Goal: Information Seeking & Learning: Check status

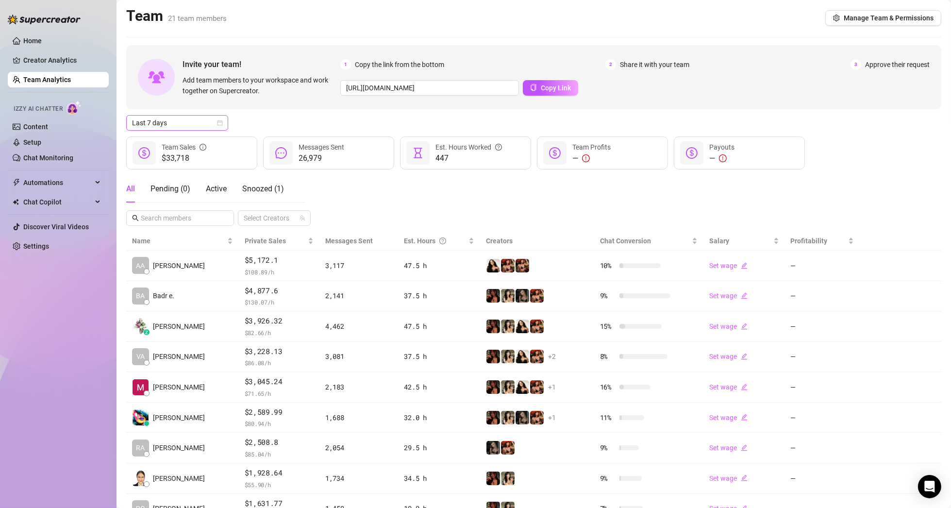
click at [198, 121] on span "Last 7 days" at bounding box center [177, 123] width 90 height 15
click at [161, 185] on div "Last 90 days" at bounding box center [177, 189] width 86 height 11
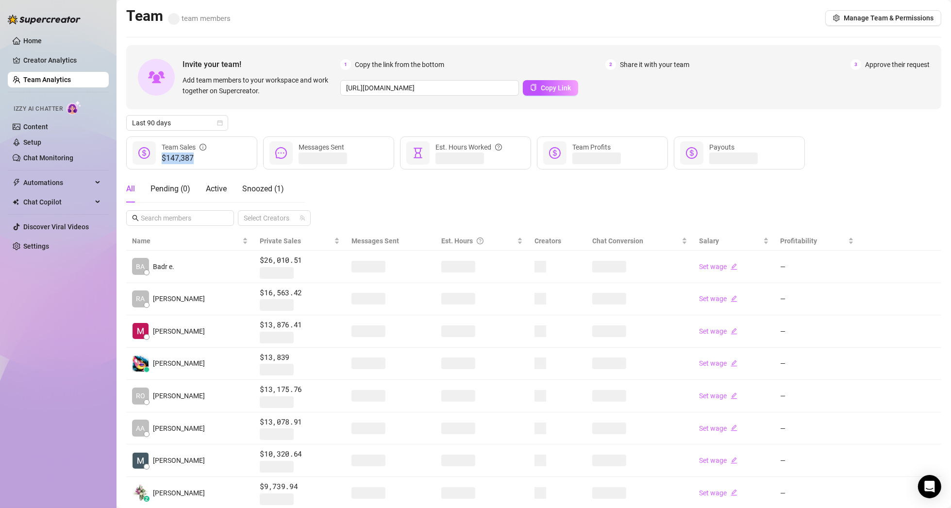
drag, startPoint x: 201, startPoint y: 154, endPoint x: 142, endPoint y: 159, distance: 59.0
click at [142, 159] on div "$147,387 Team Sales" at bounding box center [191, 152] width 131 height 33
click at [220, 159] on div "$147,387 Team Sales" at bounding box center [191, 152] width 131 height 33
drag, startPoint x: 205, startPoint y: 159, endPoint x: 166, endPoint y: 159, distance: 39.3
click at [166, 159] on span "$147,387" at bounding box center [184, 158] width 45 height 12
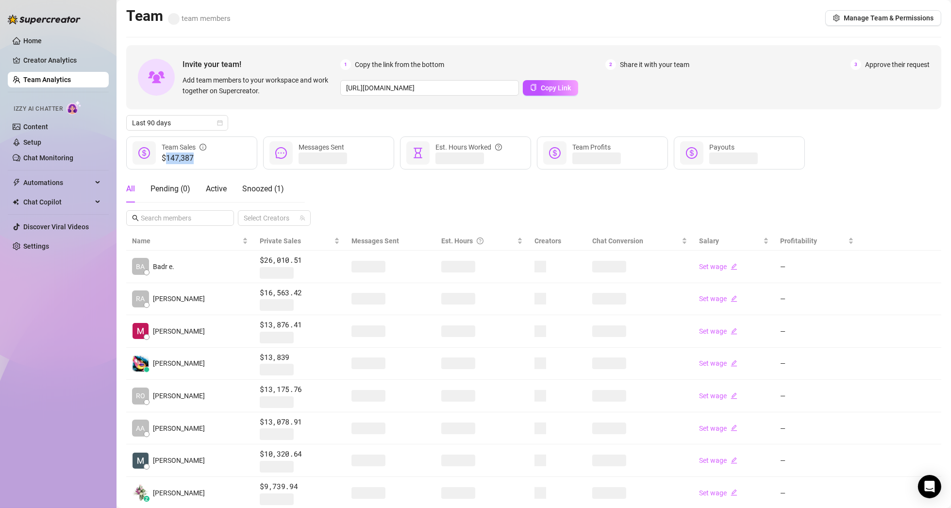
click at [233, 161] on div "$147,387 Team Sales" at bounding box center [191, 152] width 131 height 33
click at [367, 187] on div "All Pending ( 0 ) Active Snoozed ( 1 ) Select Creators" at bounding box center [533, 200] width 815 height 51
click at [54, 59] on link "Creator Analytics" at bounding box center [62, 60] width 78 height 16
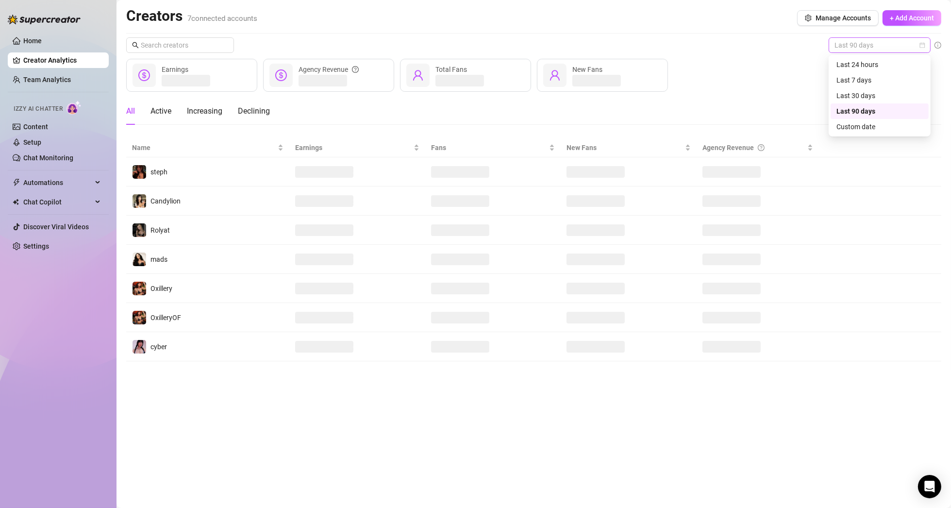
click at [862, 47] on span "Last 90 days" at bounding box center [880, 45] width 90 height 15
click at [715, 53] on div "Last 90 days Earnings Agency Revenue Total Fans New Fans All Active Increasing …" at bounding box center [533, 199] width 815 height 324
click at [235, 75] on div "Earnings" at bounding box center [191, 75] width 131 height 33
click at [173, 110] on div "All Active Increasing Declining" at bounding box center [198, 111] width 144 height 27
click at [161, 112] on div "Active" at bounding box center [161, 111] width 21 height 12
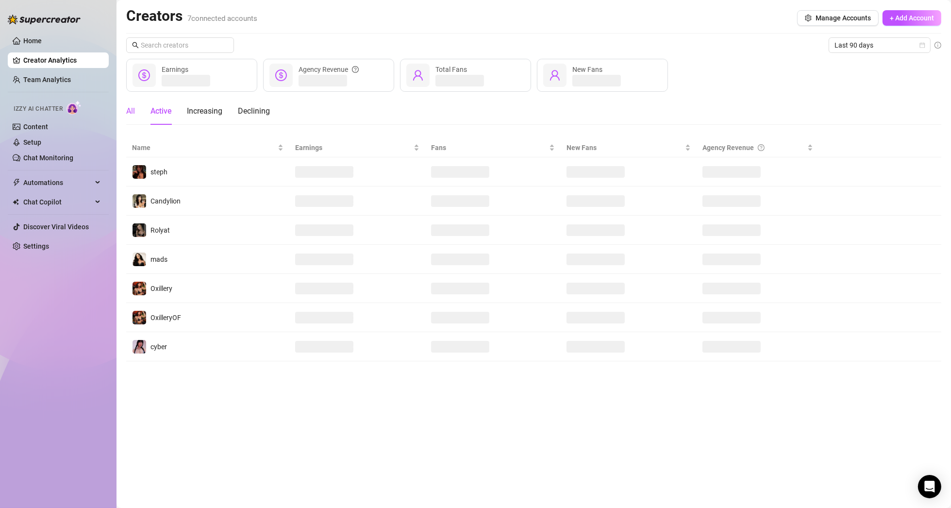
click at [129, 110] on div "All" at bounding box center [130, 111] width 9 height 12
click at [172, 80] on span at bounding box center [186, 81] width 49 height 12
click at [890, 38] on span "Last 7 days" at bounding box center [880, 45] width 90 height 15
click at [870, 109] on div "Last 90 days" at bounding box center [880, 111] width 86 height 11
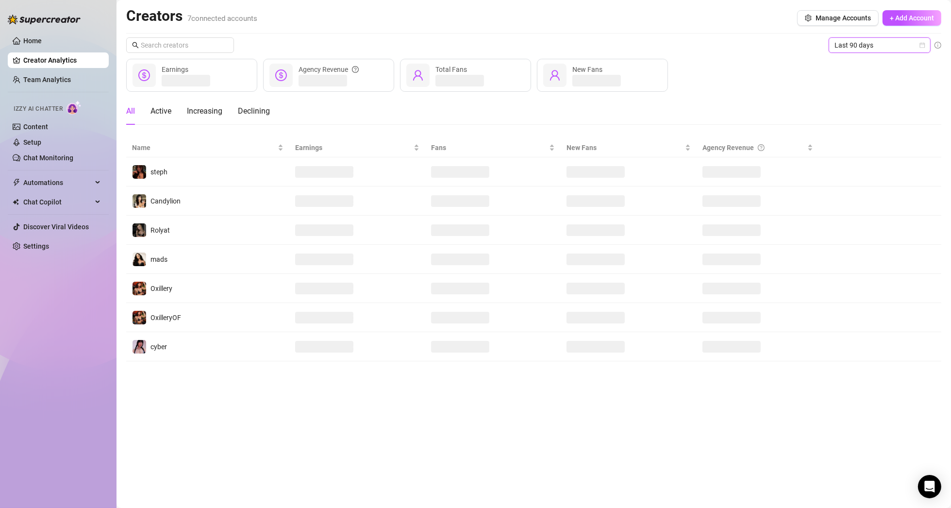
click at [829, 84] on div "Earnings Agency Revenue Total Fans New Fans" at bounding box center [533, 75] width 815 height 33
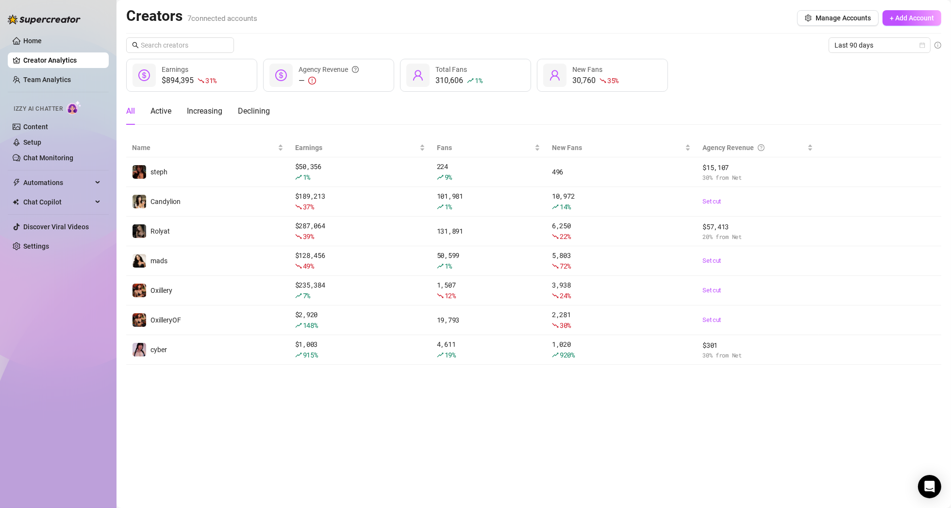
click at [271, 102] on div "All Active Increasing Declining" at bounding box center [533, 111] width 815 height 27
click at [440, 105] on div "All Active Increasing Declining" at bounding box center [533, 111] width 815 height 27
click at [376, 106] on div "All Active Increasing Declining" at bounding box center [533, 111] width 815 height 27
click at [727, 101] on div "All Active Increasing Declining" at bounding box center [533, 111] width 815 height 27
click at [584, 111] on div "All Active Increasing Declining" at bounding box center [533, 111] width 815 height 27
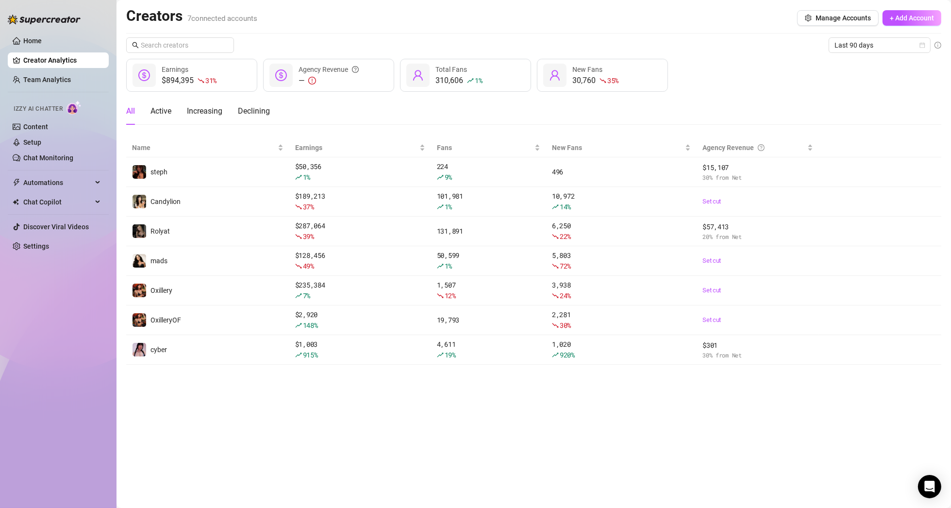
drag, startPoint x: 337, startPoint y: 110, endPoint x: 332, endPoint y: 105, distance: 7.2
click at [337, 110] on div "All Active Increasing Declining" at bounding box center [533, 111] width 815 height 27
click at [578, 34] on div "Creators 7 connected accounts Manage Accounts + Add Account Last 90 days $894,3…" at bounding box center [533, 186] width 815 height 358
click at [895, 47] on span "Last 90 days" at bounding box center [880, 45] width 90 height 15
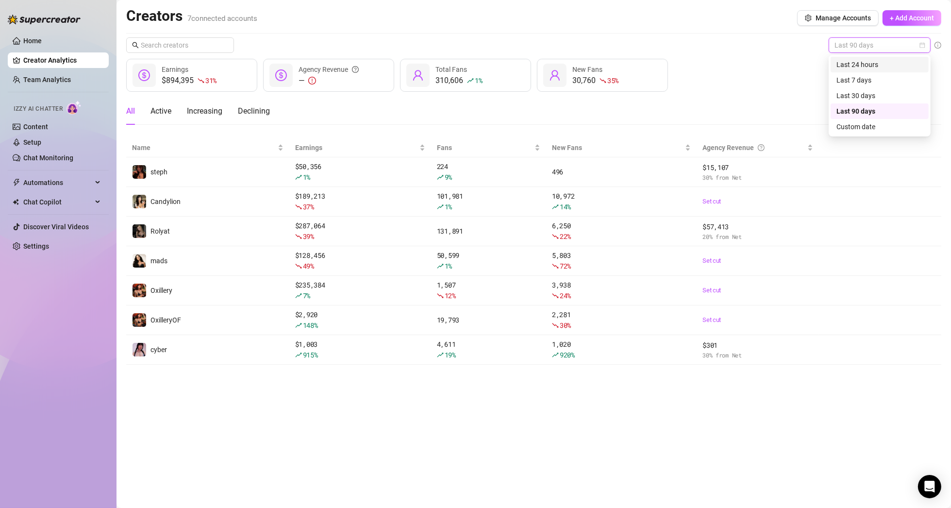
click at [872, 43] on span "Last 90 days" at bounding box center [880, 45] width 90 height 15
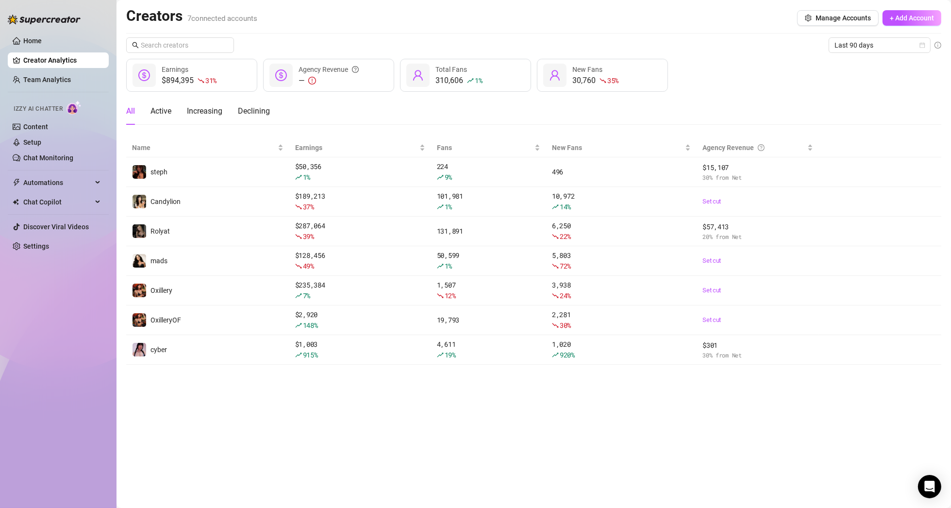
click at [732, 69] on div "$894,395 31 % Earnings — Agency Revenue 310,606 1 % Total Fans 30,760 35 % New …" at bounding box center [533, 75] width 815 height 33
click at [58, 78] on link "Team Analytics" at bounding box center [47, 80] width 48 height 8
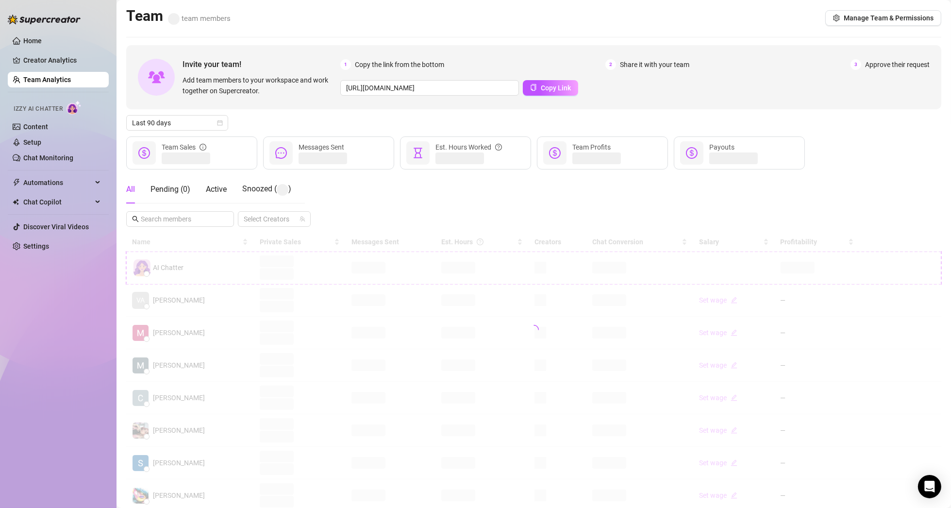
click at [331, 187] on div "All Pending ( 0 ) Active Snoozed ( ) Select Creators" at bounding box center [533, 200] width 815 height 51
click at [339, 194] on div "All Pending ( 0 ) Active Snoozed ( 1 ) Select Creators" at bounding box center [533, 200] width 815 height 51
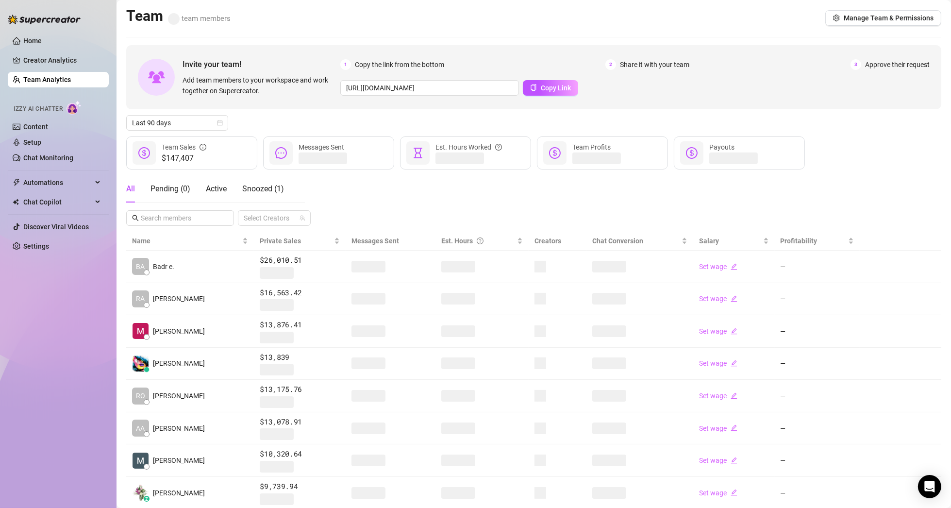
click at [339, 194] on div "All Pending ( 0 ) Active Snoozed ( 1 ) Select Creators" at bounding box center [533, 200] width 815 height 51
click at [371, 192] on div "All Pending ( 0 ) Active Snoozed ( 1 ) Select Creators" at bounding box center [533, 200] width 815 height 51
